Goal: Information Seeking & Learning: Learn about a topic

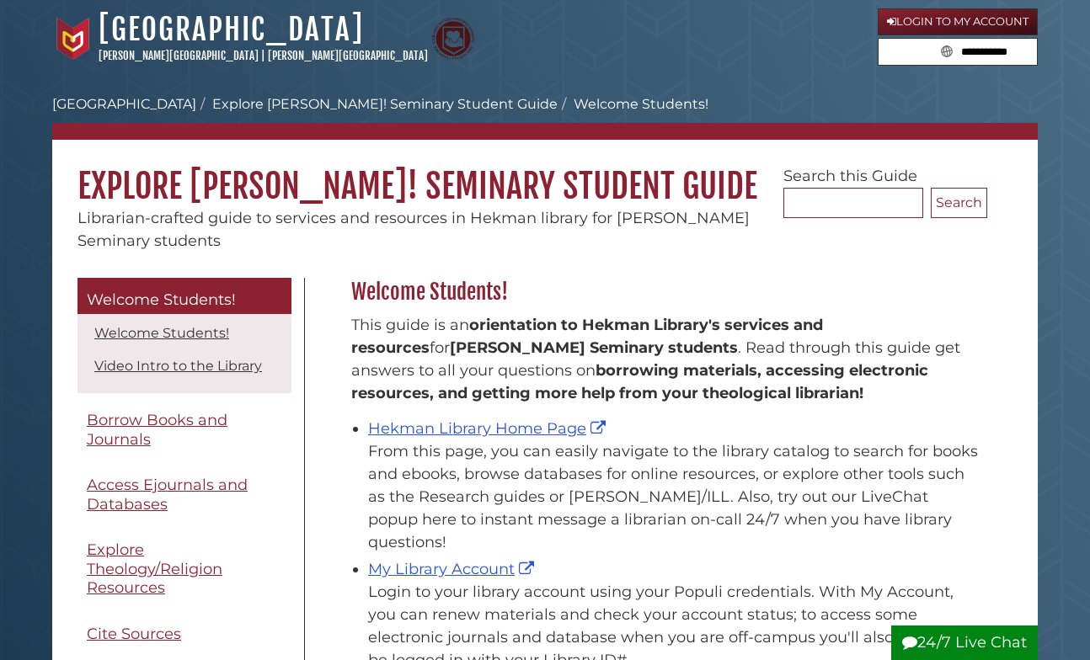
scroll to position [248, 644]
click at [408, 424] on link "Hekman Library Home Page" at bounding box center [489, 428] width 242 height 19
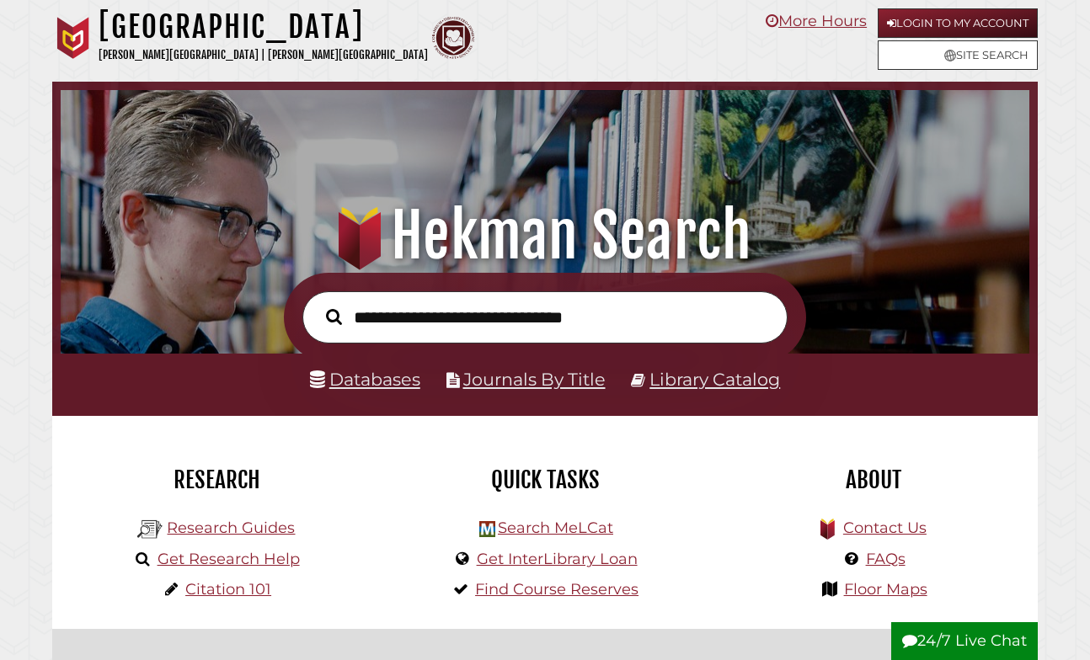
scroll to position [320, 960]
click at [448, 326] on input "text" at bounding box center [544, 317] width 485 height 52
type input "**********"
click at [334, 317] on button "Search" at bounding box center [334, 316] width 33 height 25
